Goal: Information Seeking & Learning: Learn about a topic

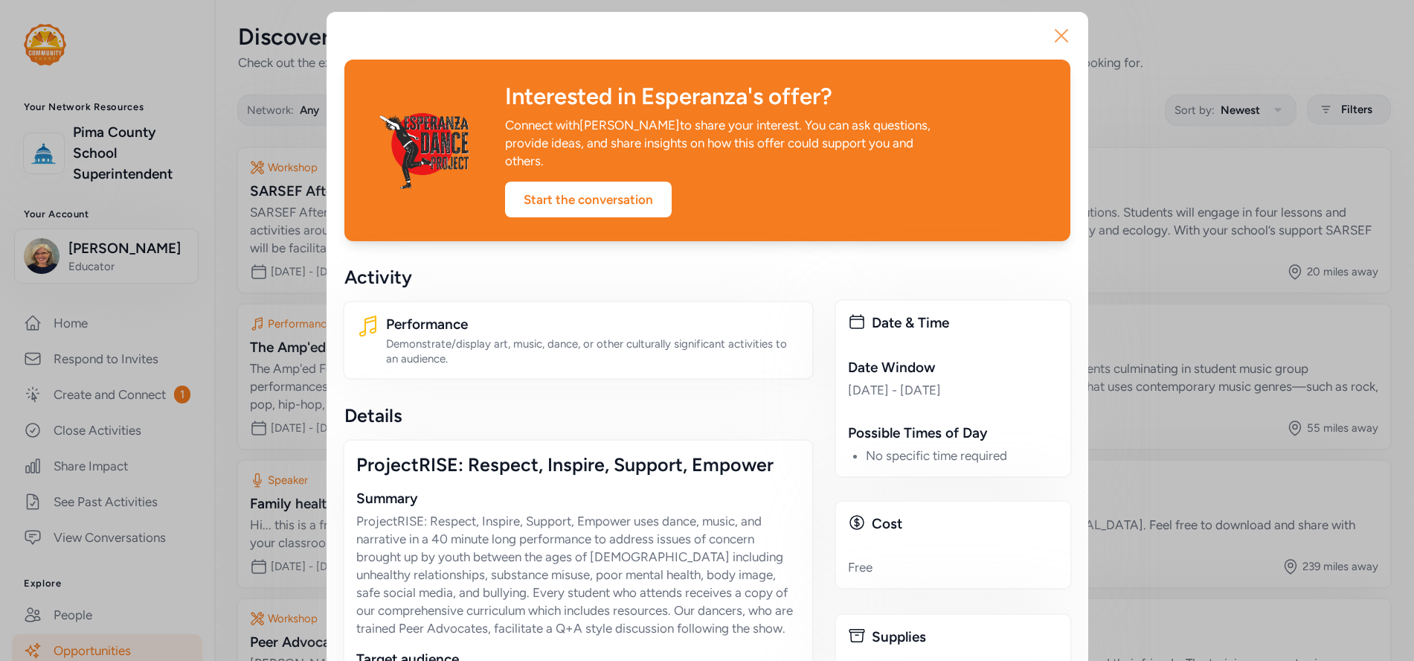
click at [1053, 36] on icon "button" at bounding box center [1062, 36] width 24 height 24
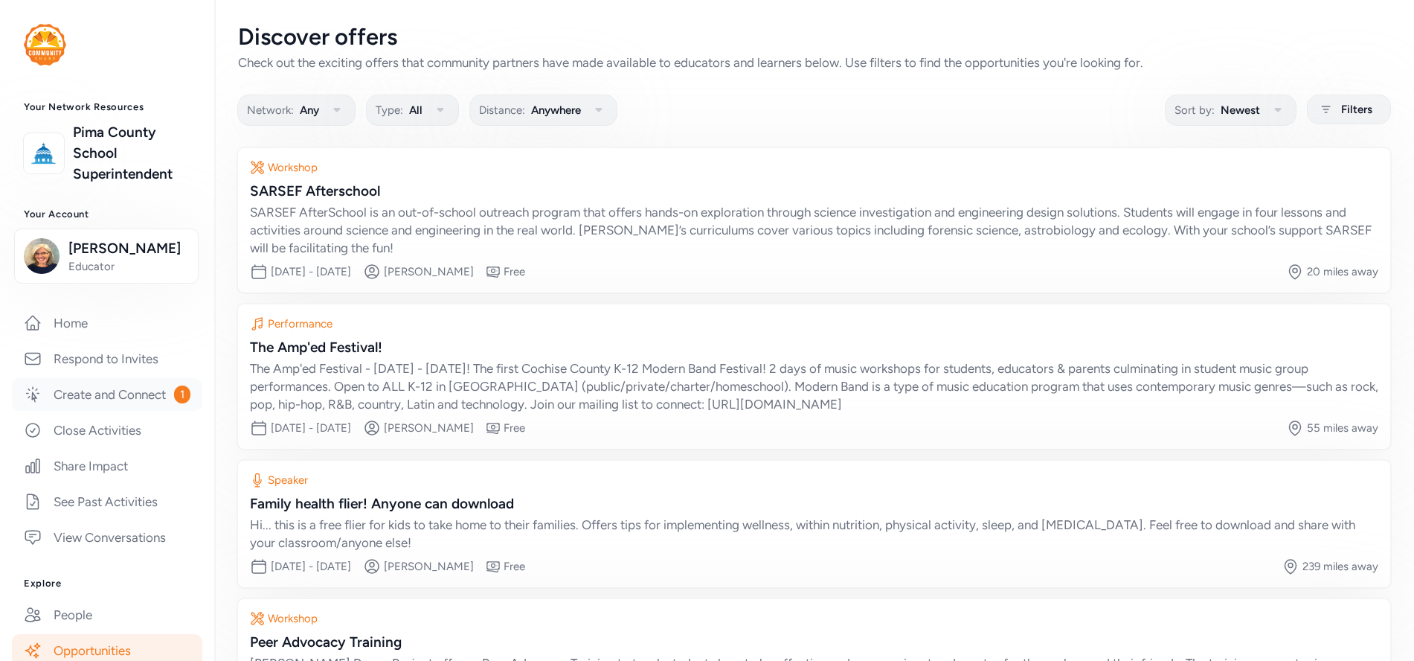
click at [106, 395] on link "Create and Connect 1" at bounding box center [107, 394] width 190 height 33
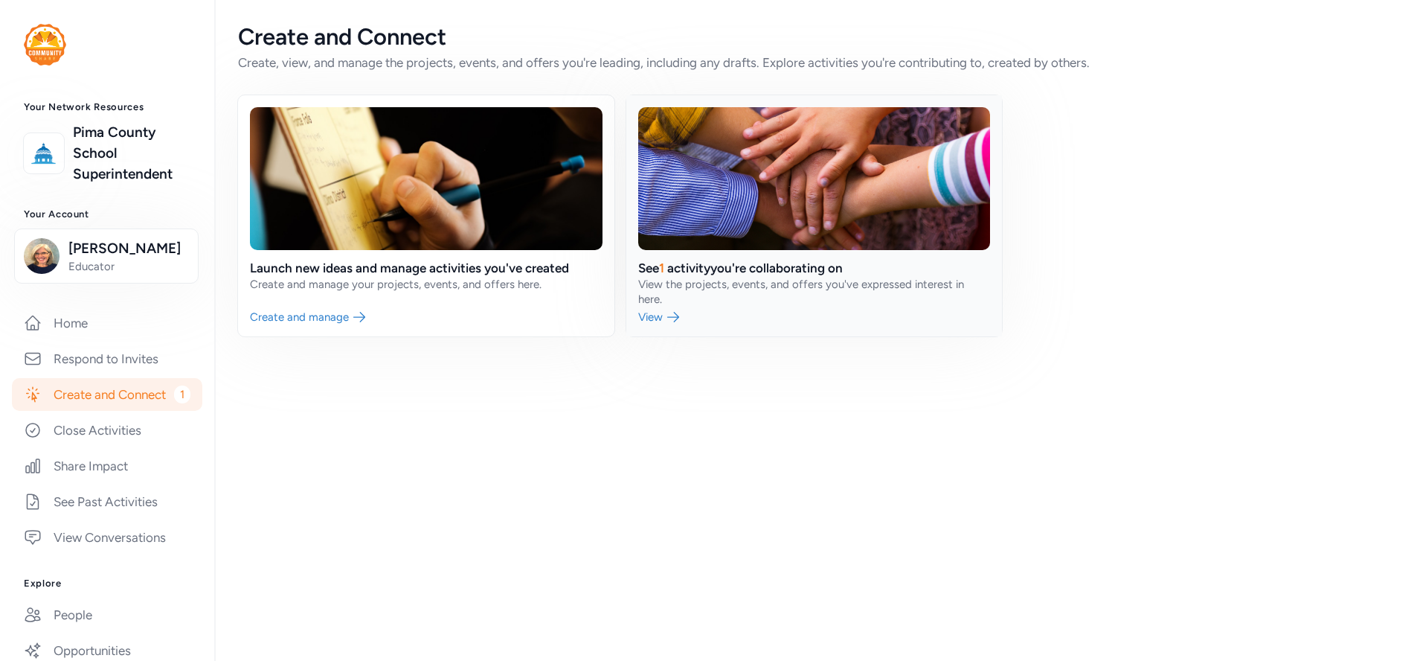
click at [689, 287] on link at bounding box center [814, 215] width 376 height 241
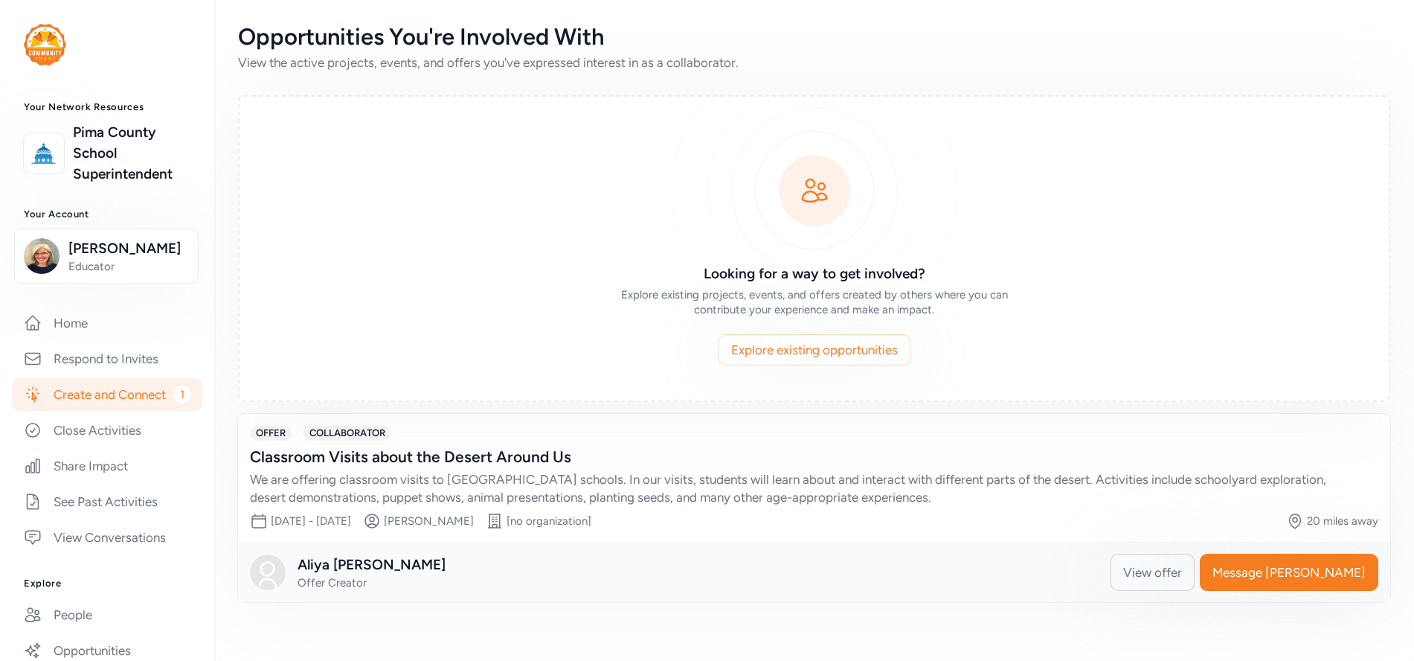
click at [1182, 574] on span "View offer" at bounding box center [1152, 572] width 59 height 18
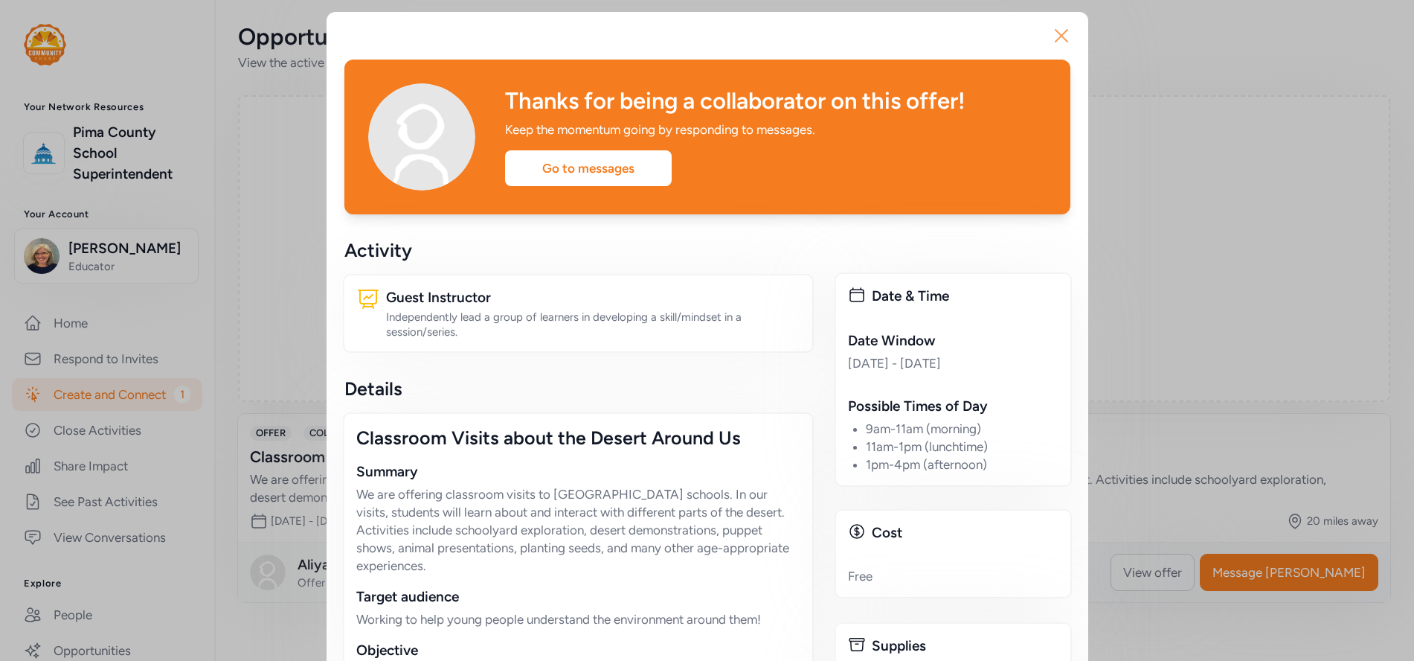
click at [1056, 32] on icon "button" at bounding box center [1062, 36] width 12 height 12
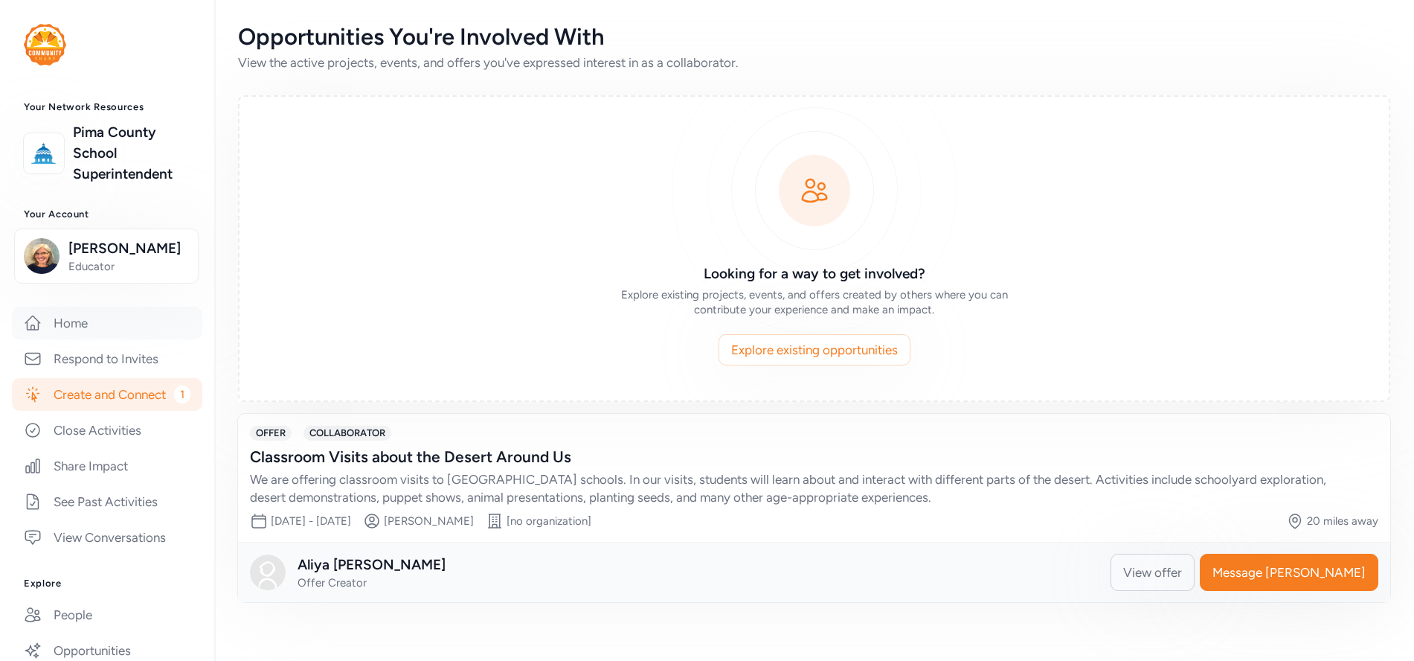
click at [68, 323] on link "Home" at bounding box center [107, 322] width 190 height 33
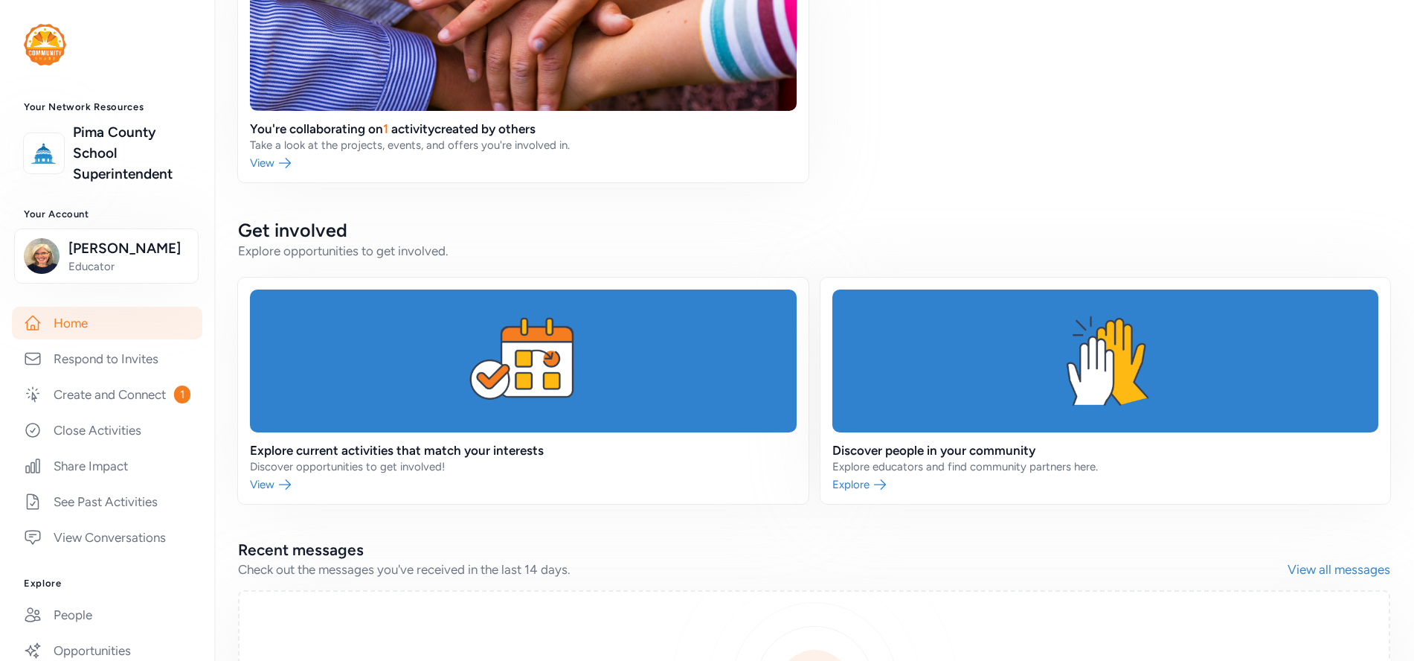
scroll to position [446, 0]
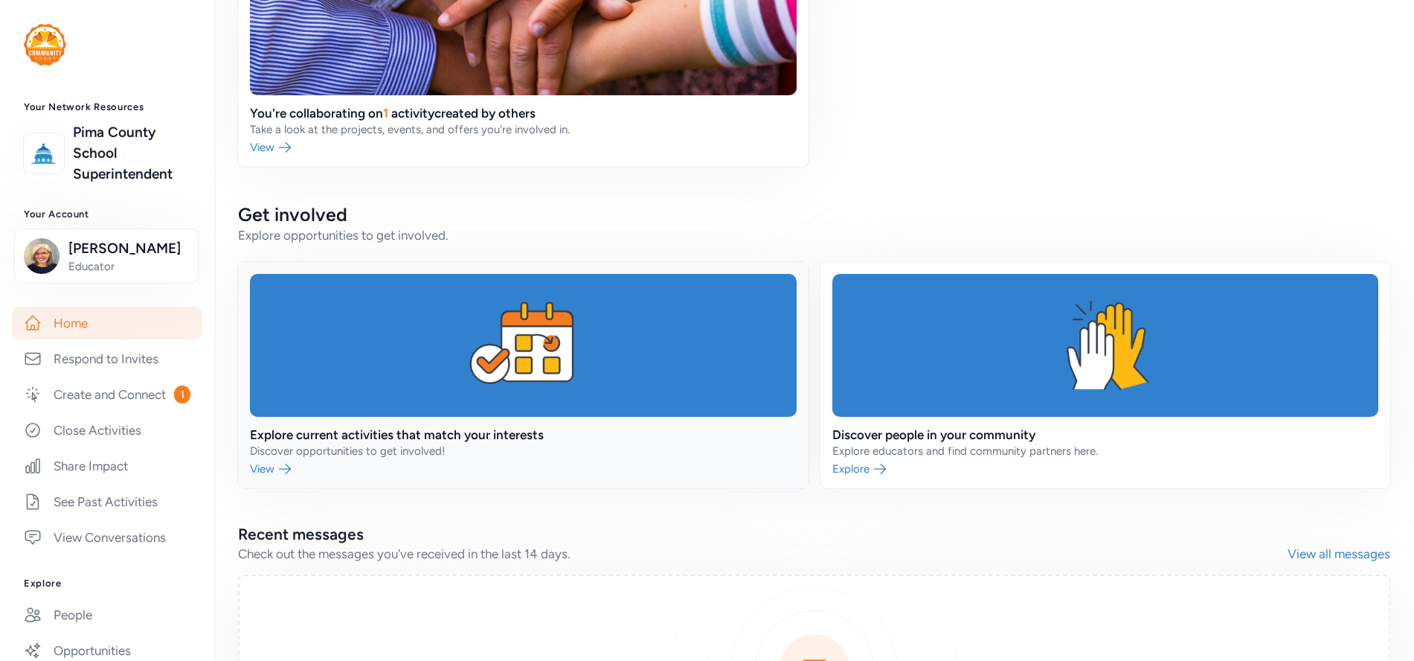
click at [265, 463] on link at bounding box center [523, 375] width 571 height 226
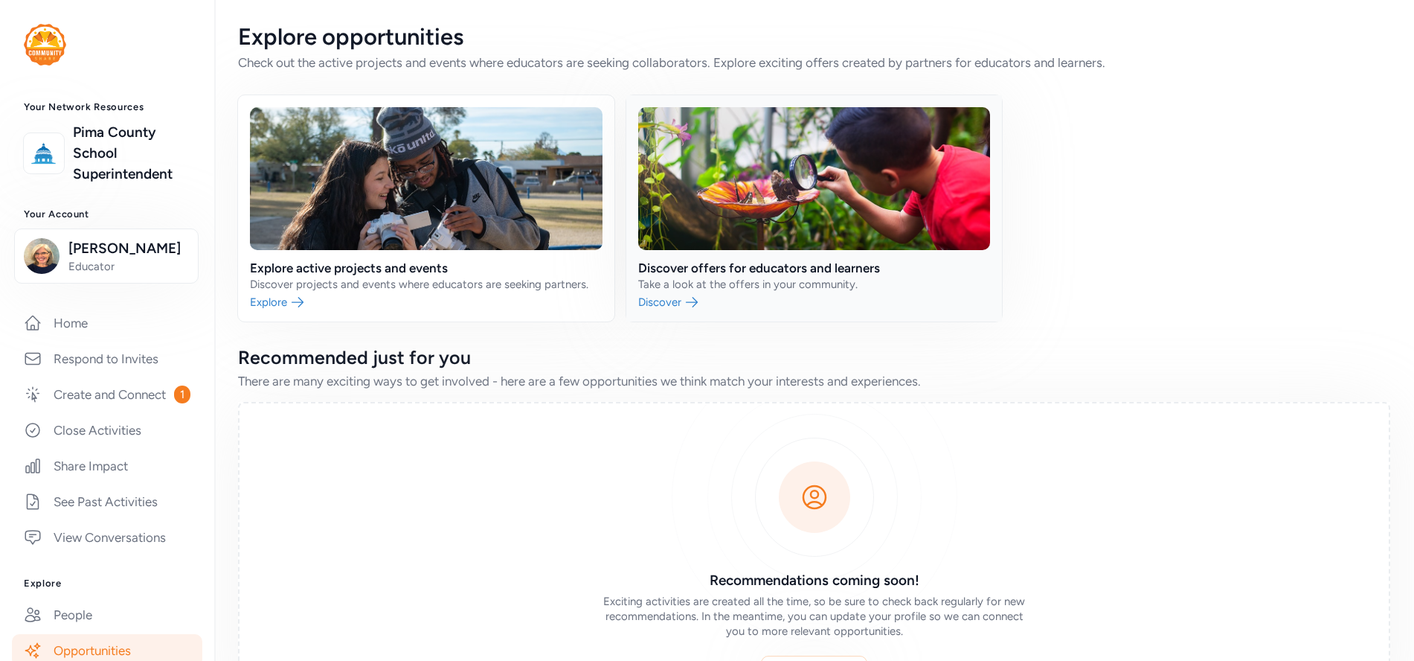
click at [680, 263] on link at bounding box center [814, 208] width 376 height 226
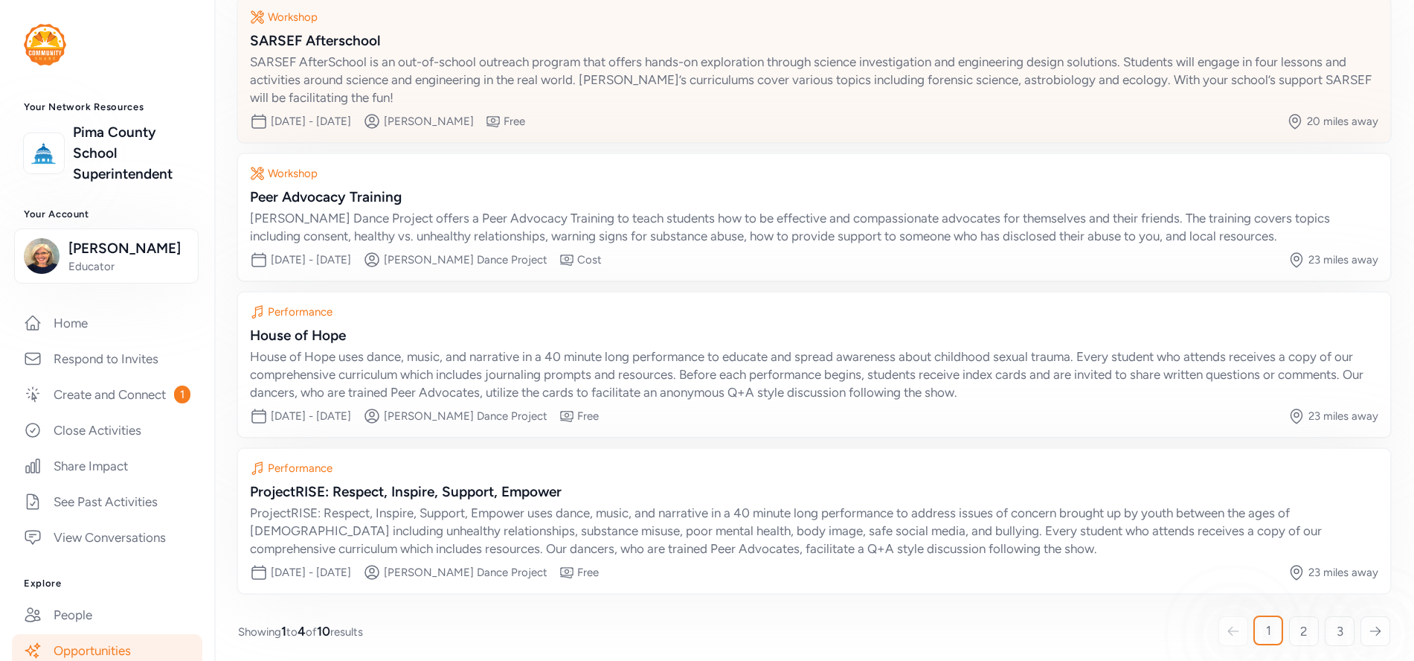
scroll to position [158, 0]
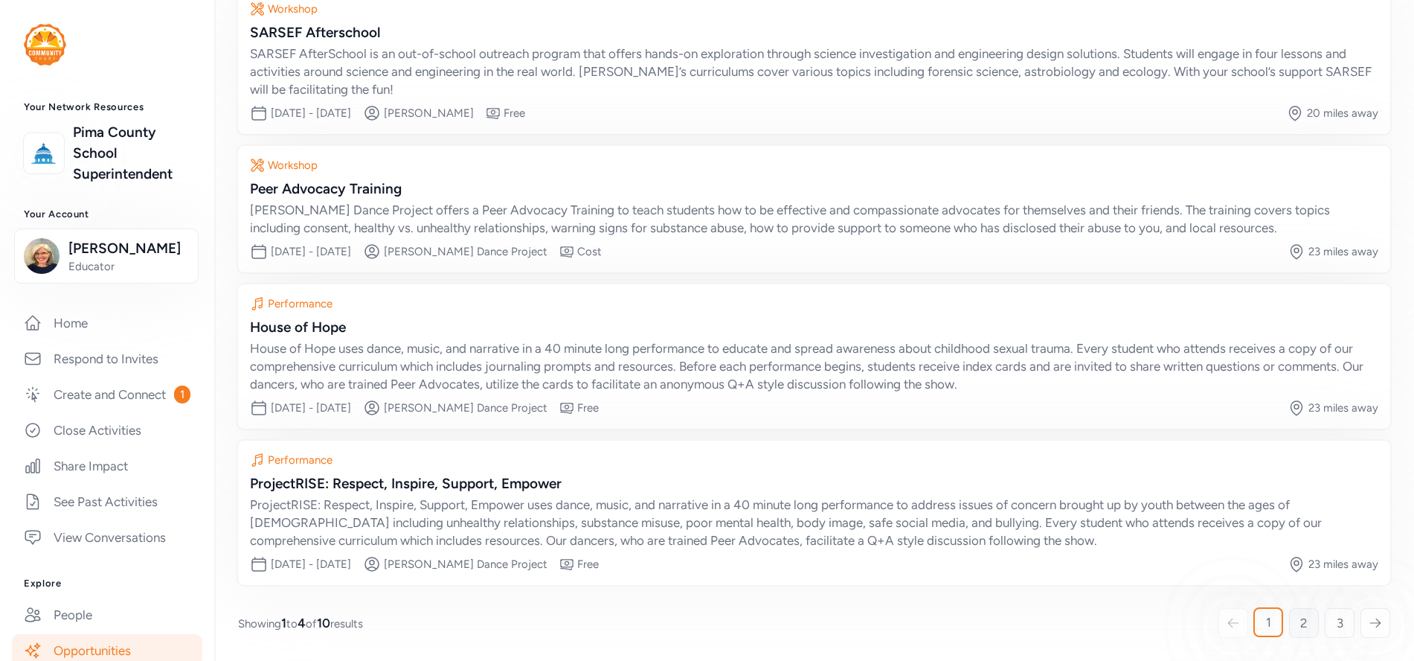
click at [1300, 621] on span "2" at bounding box center [1303, 623] width 7 height 18
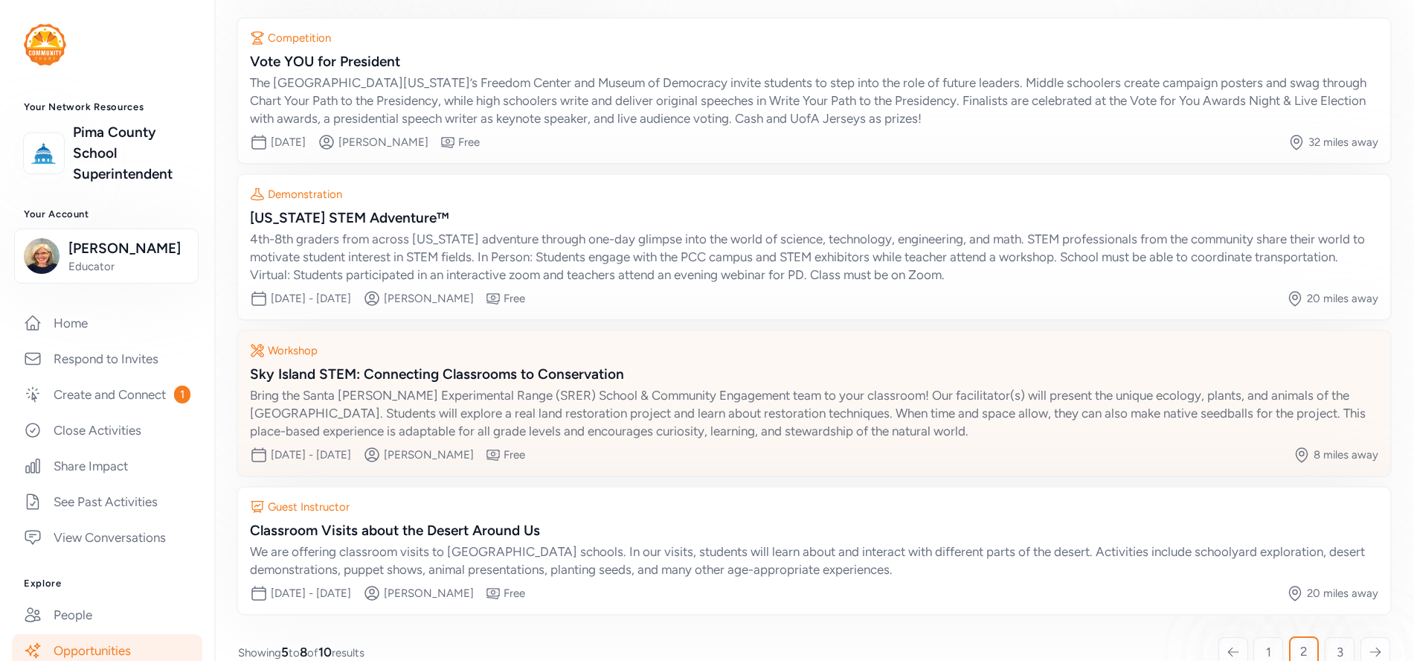
scroll to position [158, 0]
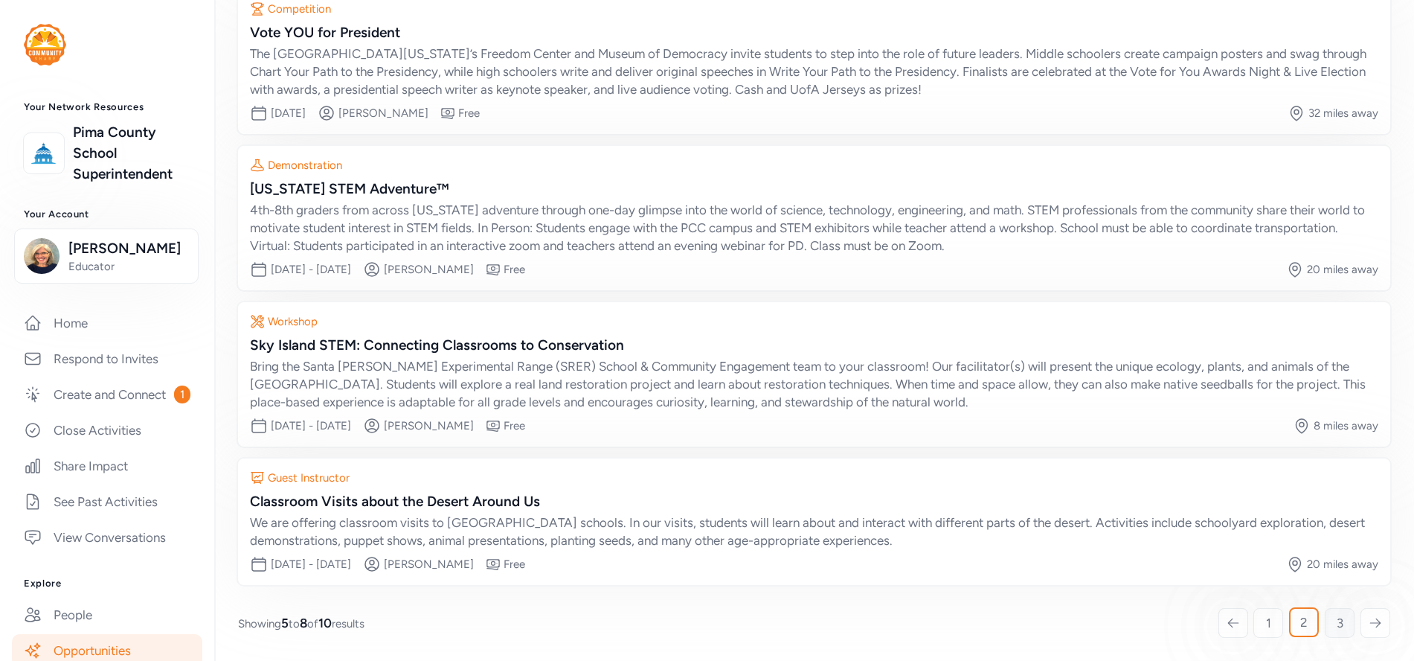
click at [1337, 620] on span "3" at bounding box center [1340, 623] width 7 height 18
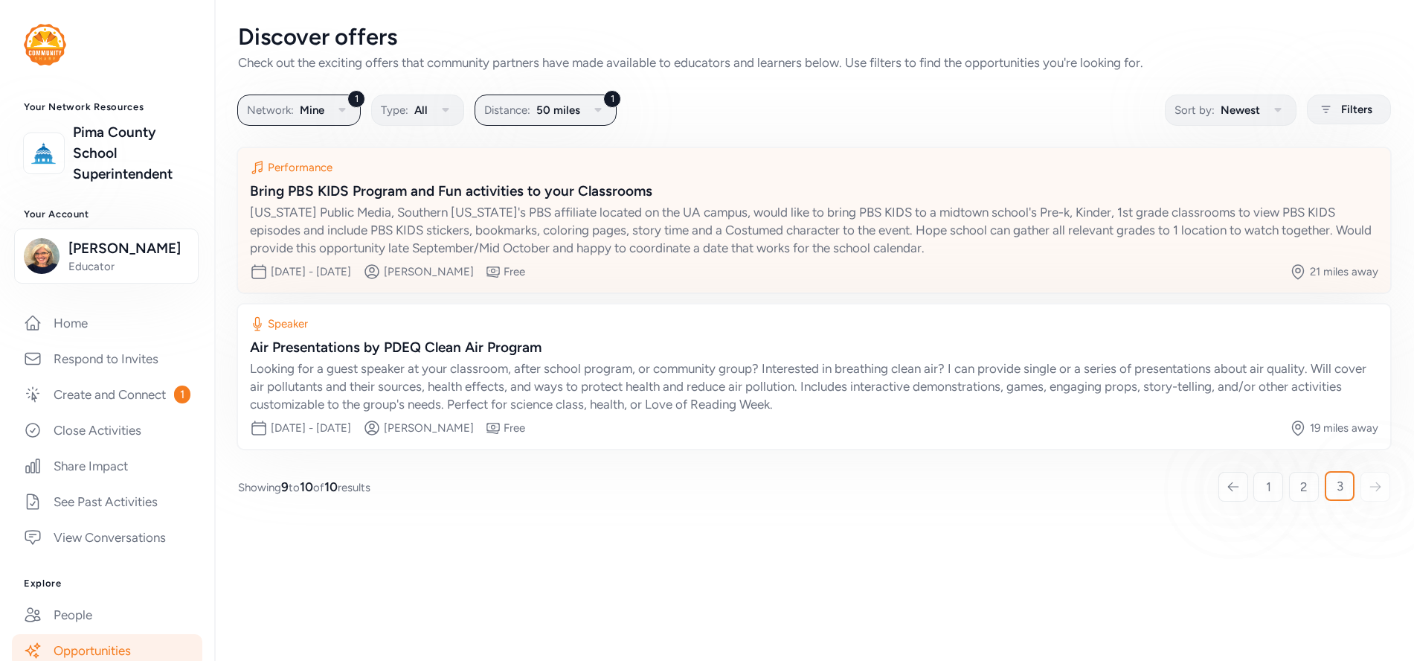
click at [438, 233] on div "[US_STATE] Public Media, Southern [US_STATE]'s PBS affiliate located on the UA …" at bounding box center [814, 230] width 1128 height 54
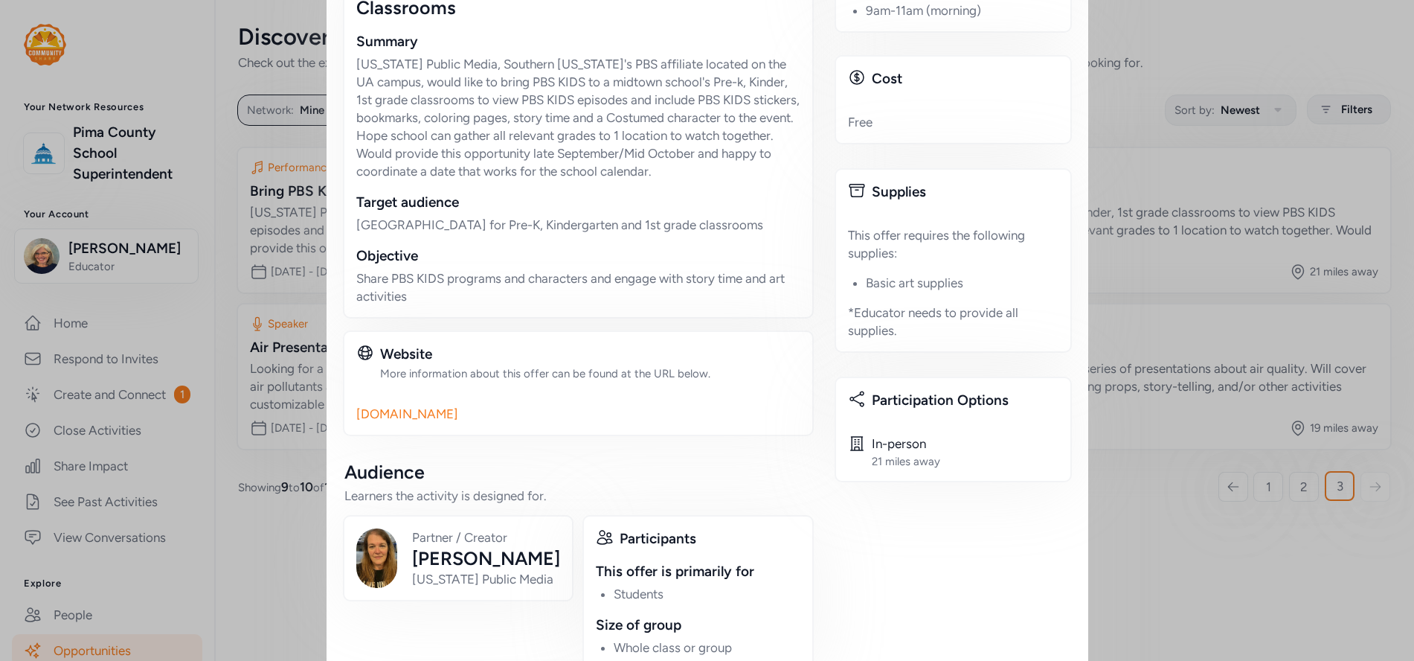
scroll to position [521, 0]
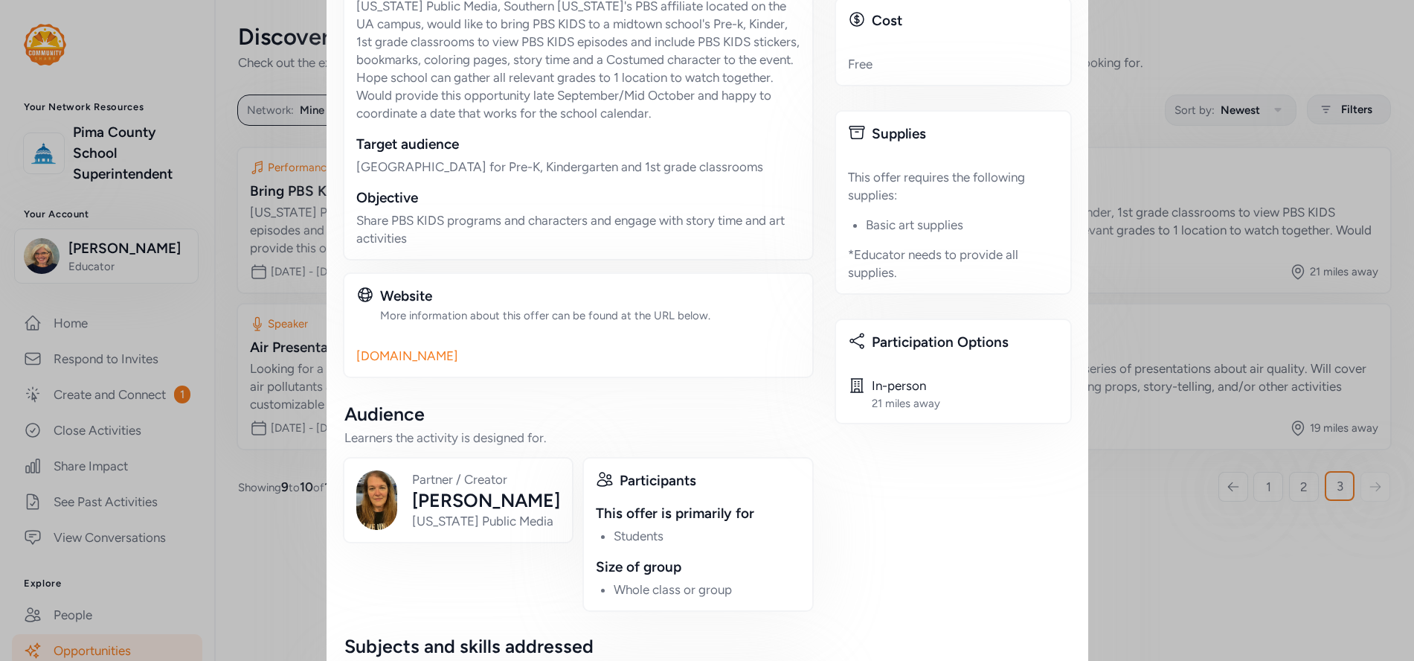
click at [421, 356] on link "[DOMAIN_NAME]" at bounding box center [578, 356] width 444 height 18
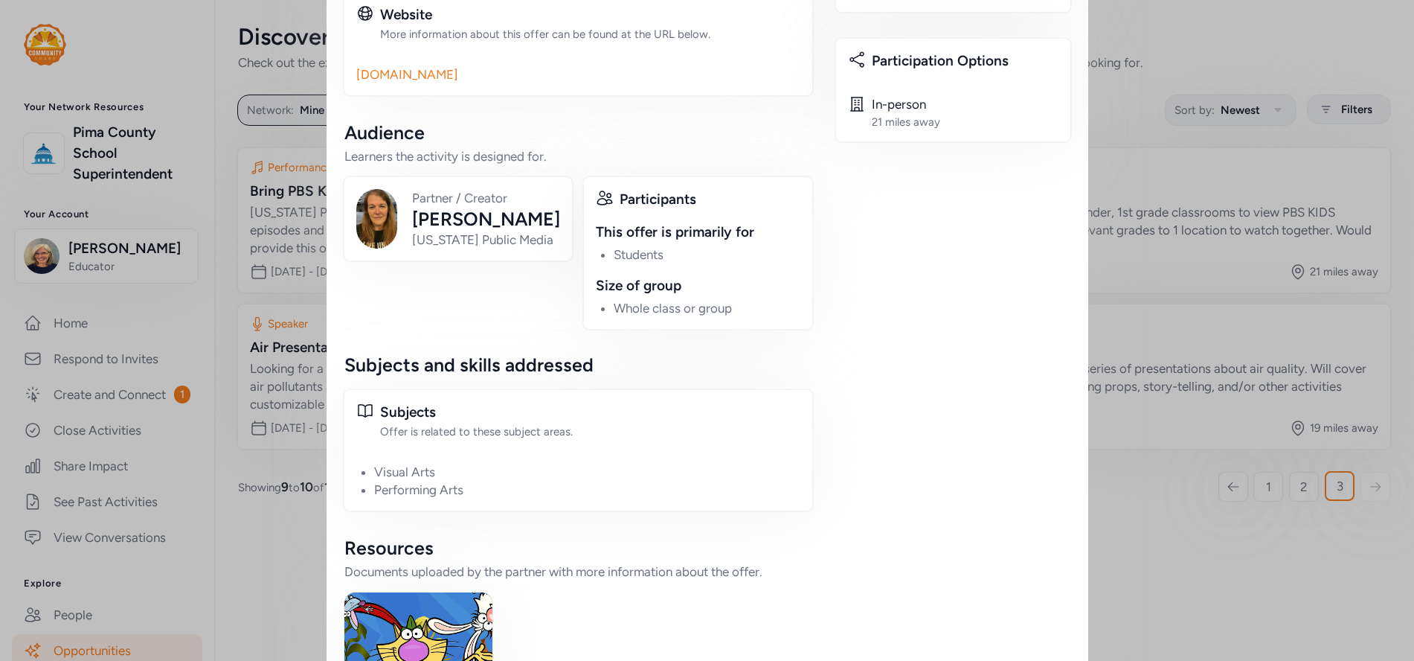
scroll to position [881, 0]
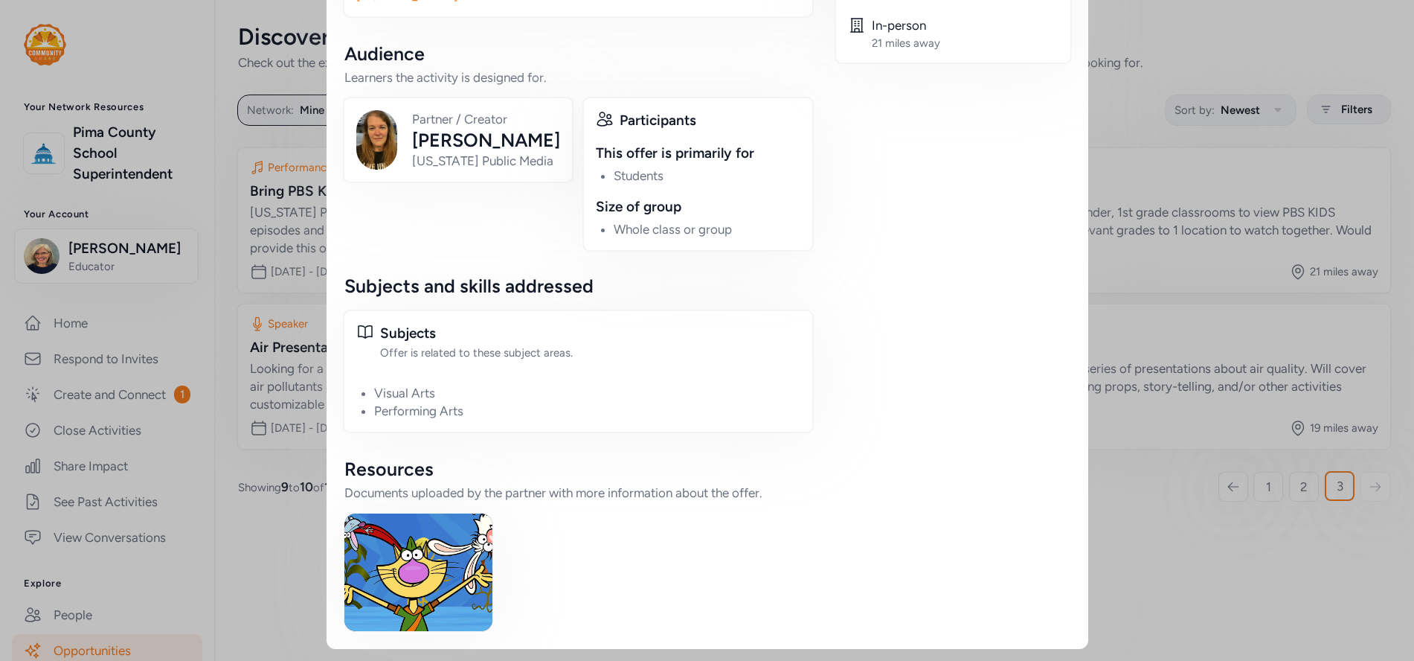
click at [439, 541] on img at bounding box center [418, 572] width 148 height 118
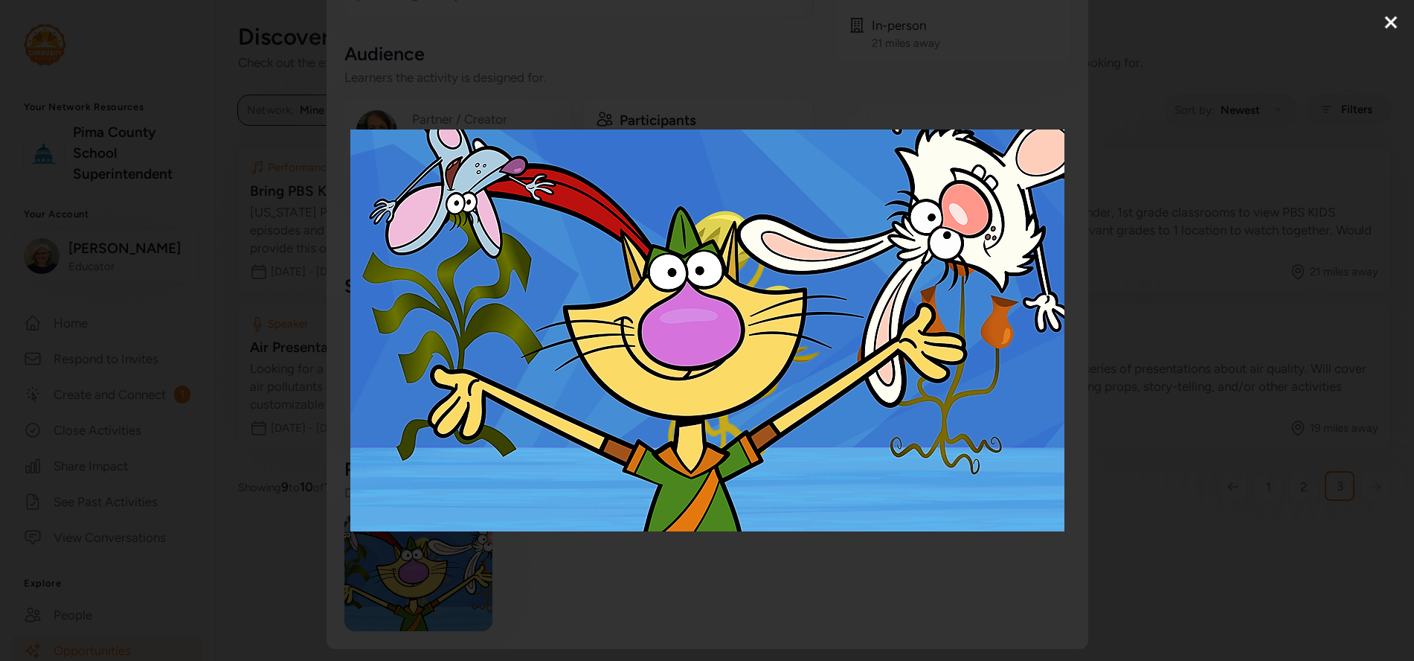
click at [1389, 15] on button "Close" at bounding box center [1390, 22] width 37 height 45
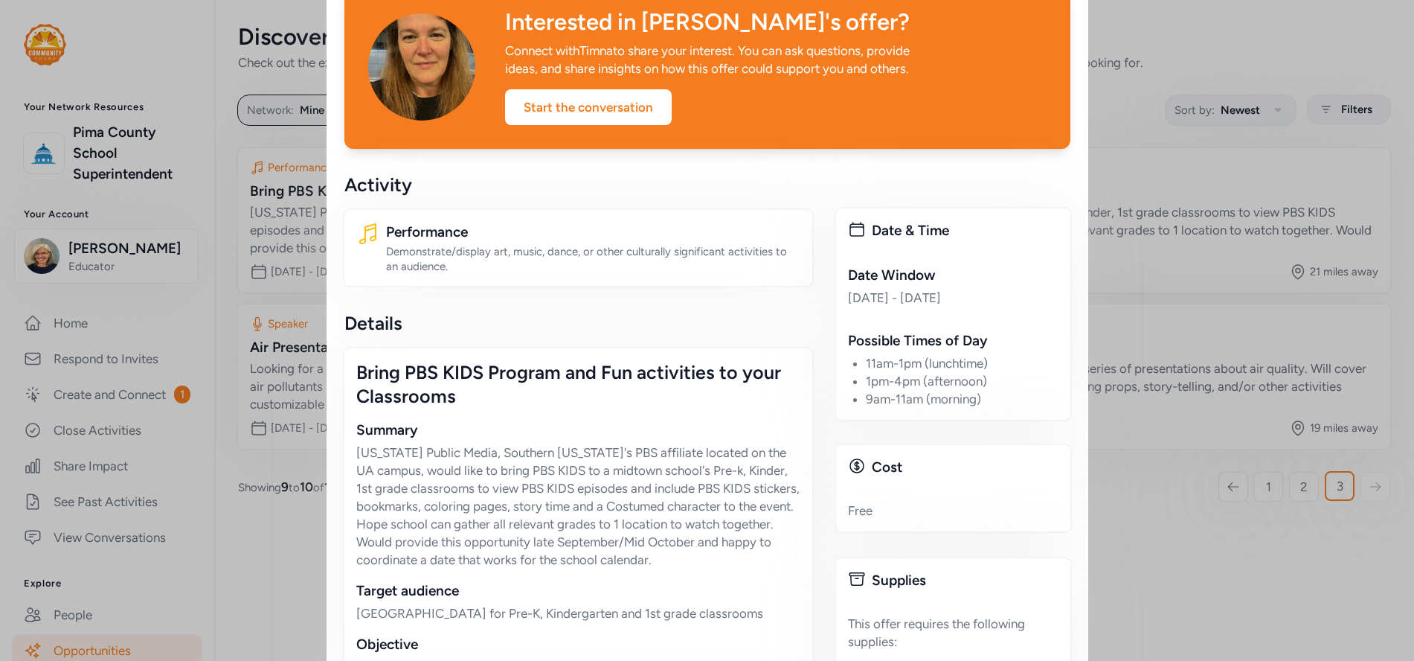
scroll to position [0, 0]
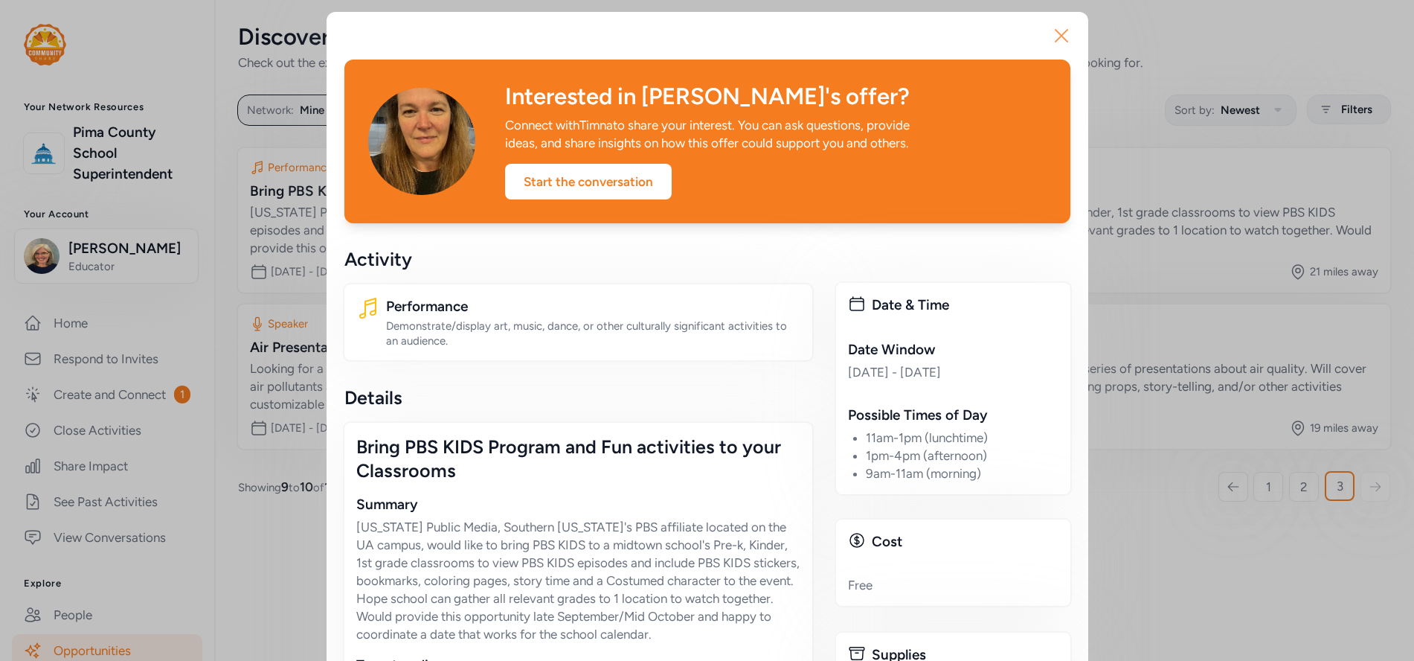
click at [1056, 38] on icon "button" at bounding box center [1062, 36] width 12 height 12
